Goal: Find specific page/section: Find specific page/section

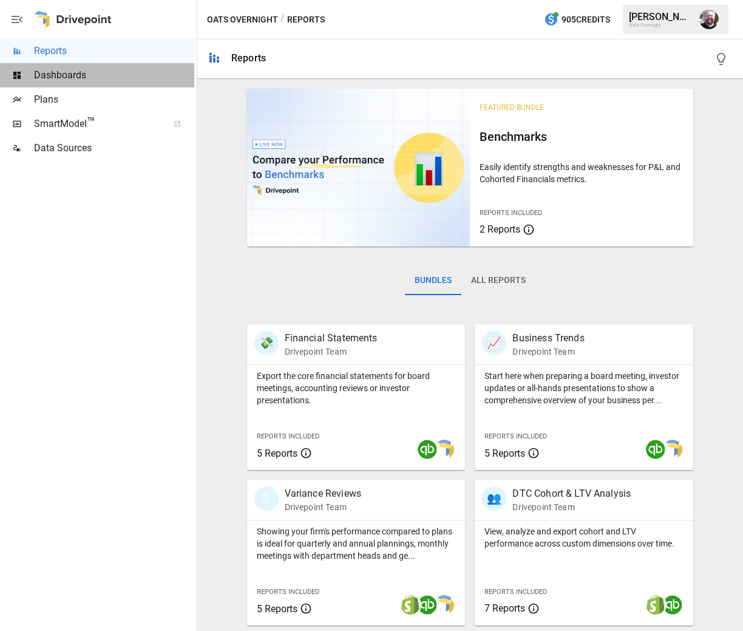
click at [56, 76] on span "Dashboards" at bounding box center [114, 75] width 160 height 15
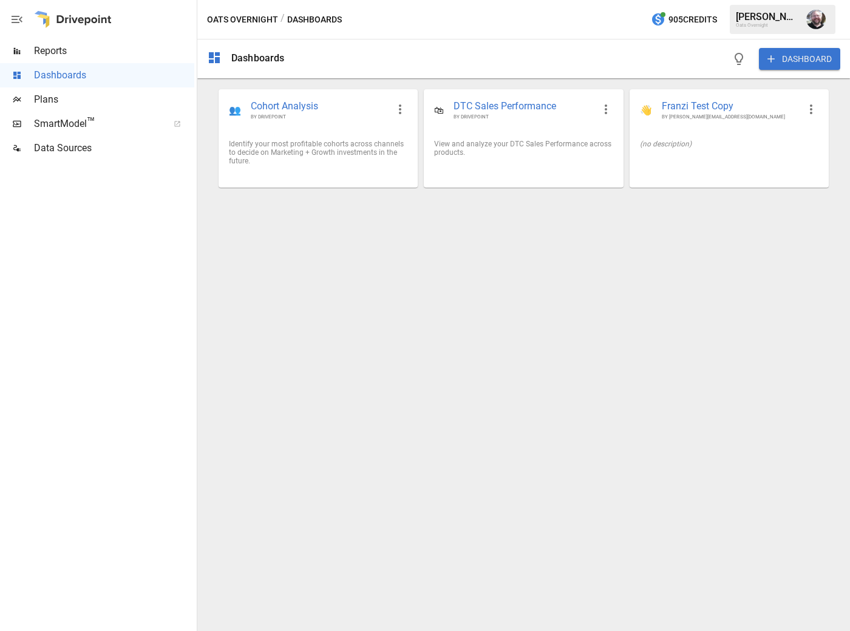
click at [52, 101] on span "Plans" at bounding box center [114, 99] width 160 height 15
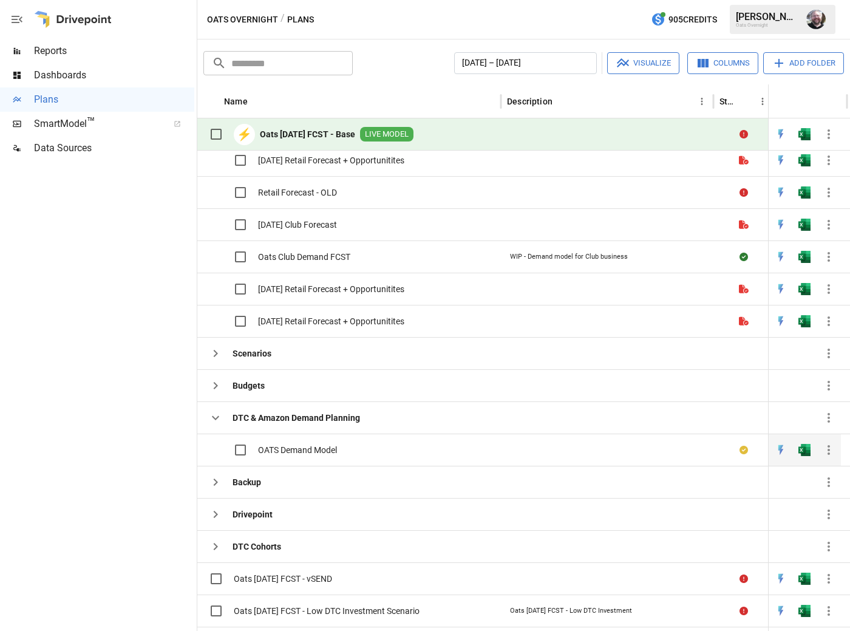
scroll to position [558, 0]
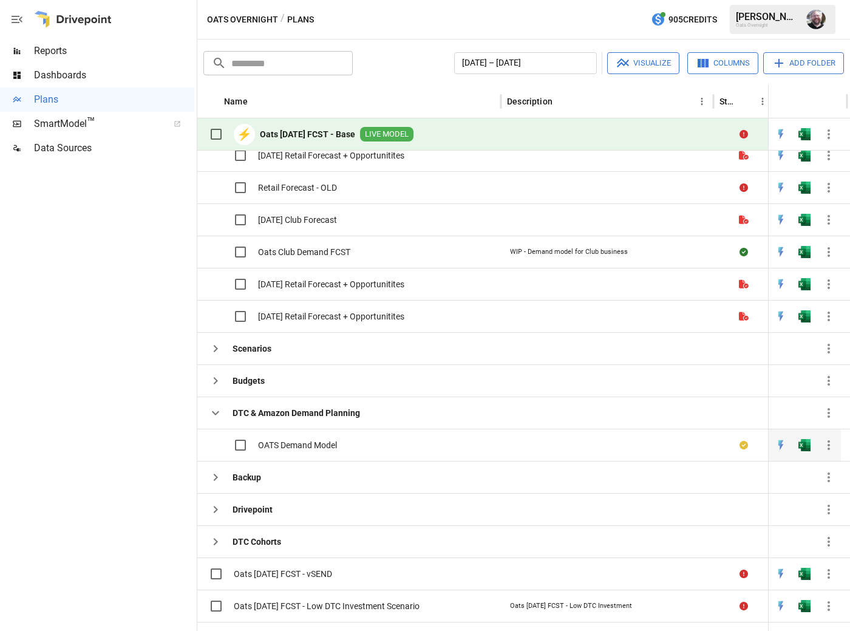
click at [277, 442] on span "OATS Demand Model" at bounding box center [297, 445] width 79 height 12
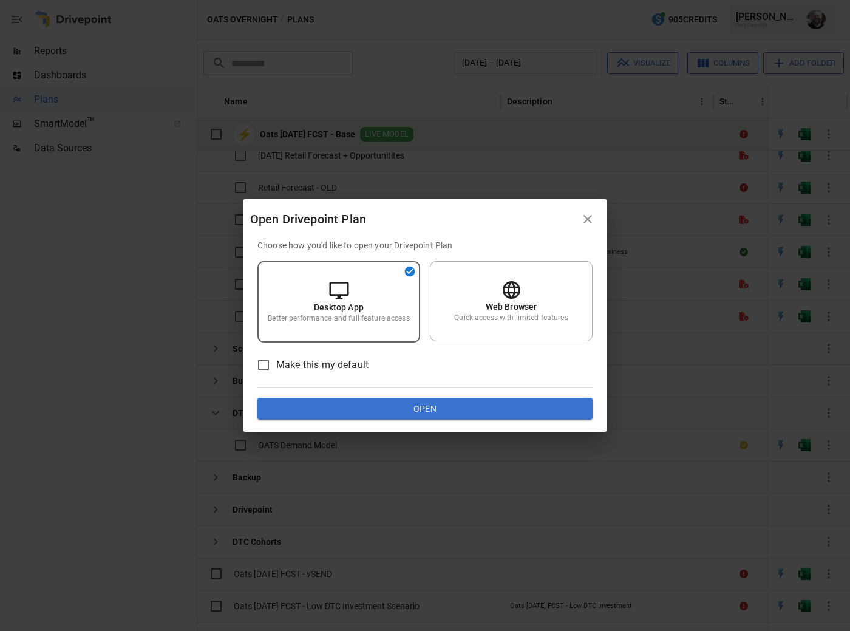
click at [407, 406] on button "Open" at bounding box center [424, 409] width 335 height 22
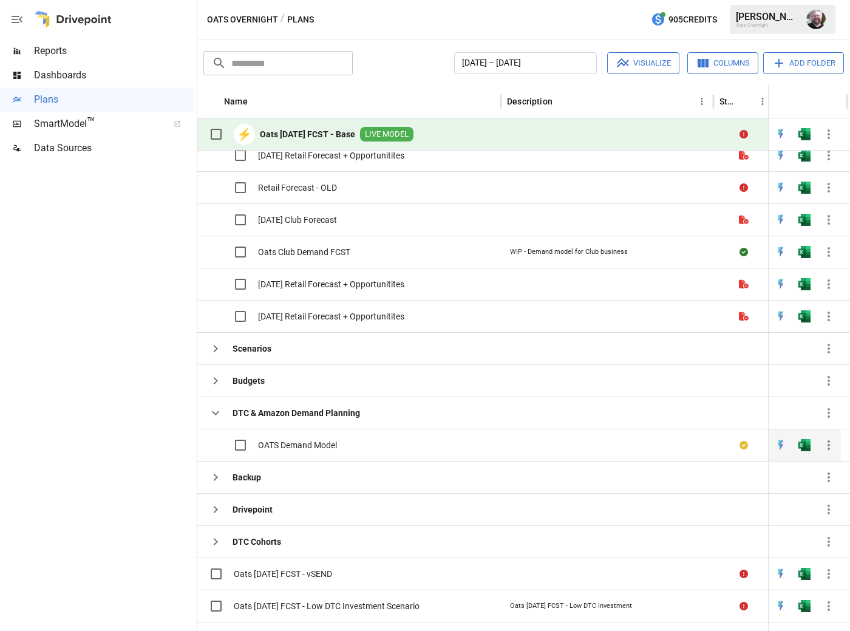
click at [304, 452] on div "OATS Demand Model" at bounding box center [270, 444] width 134 height 25
click at [303, 448] on span "OATS Demand Model" at bounding box center [297, 445] width 79 height 12
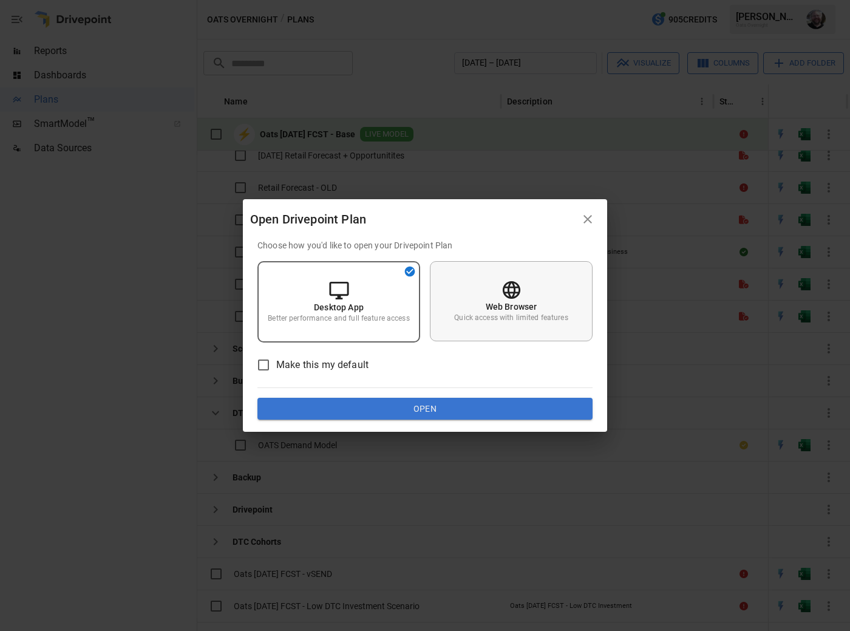
click at [500, 325] on div "Web Browser Quick access with limited features" at bounding box center [511, 301] width 163 height 80
click at [429, 408] on button "Open" at bounding box center [424, 409] width 335 height 22
